Goal: Information Seeking & Learning: Check status

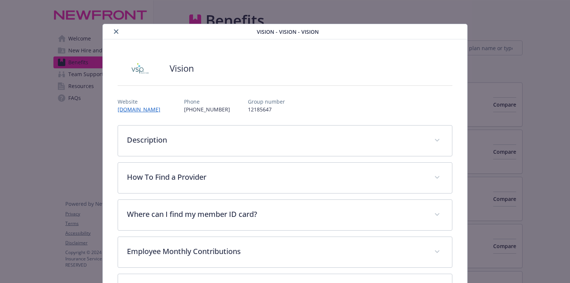
scroll to position [22, 0]
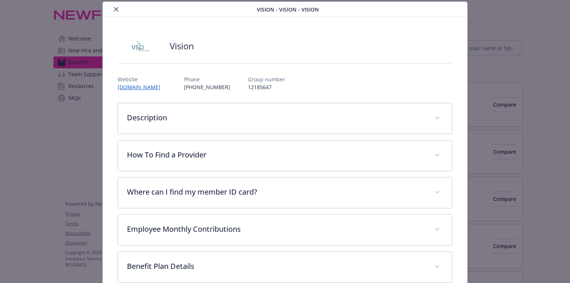
click at [114, 11] on icon "close" at bounding box center [116, 9] width 4 height 4
